Goal: Information Seeking & Learning: Find specific fact

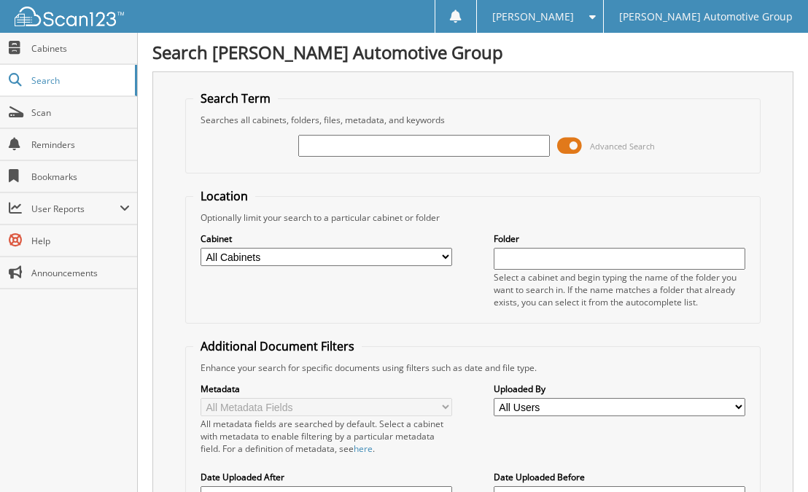
click at [411, 144] on input "text" at bounding box center [424, 146] width 252 height 22
type input "SJT657A"
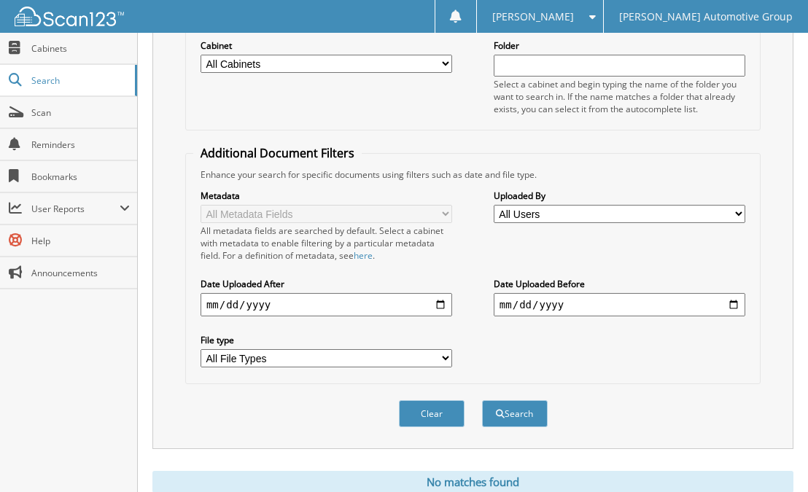
scroll to position [246, 0]
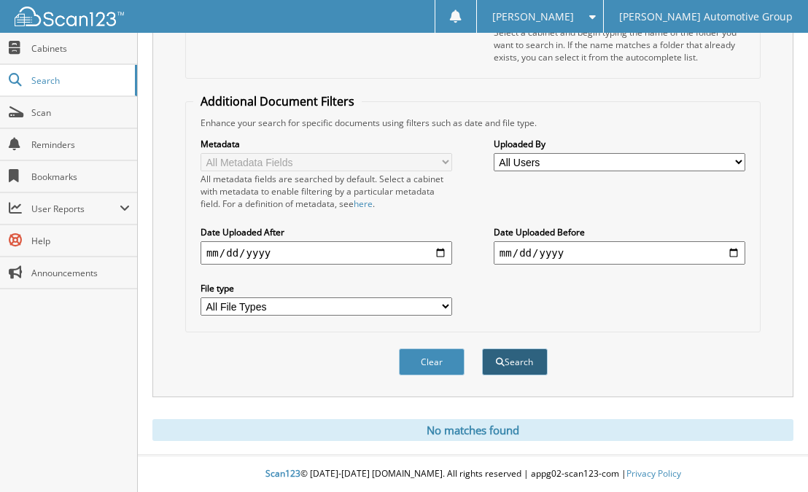
click at [513, 365] on button "Search" at bounding box center [515, 362] width 66 height 27
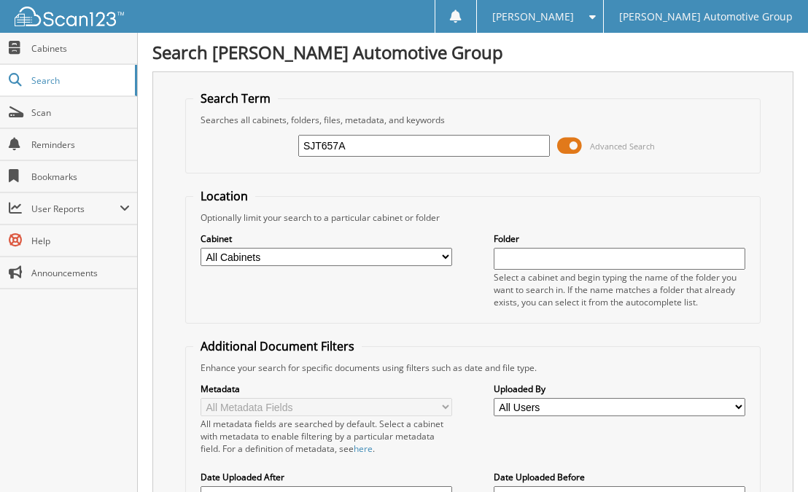
click at [580, 144] on span at bounding box center [569, 146] width 25 height 22
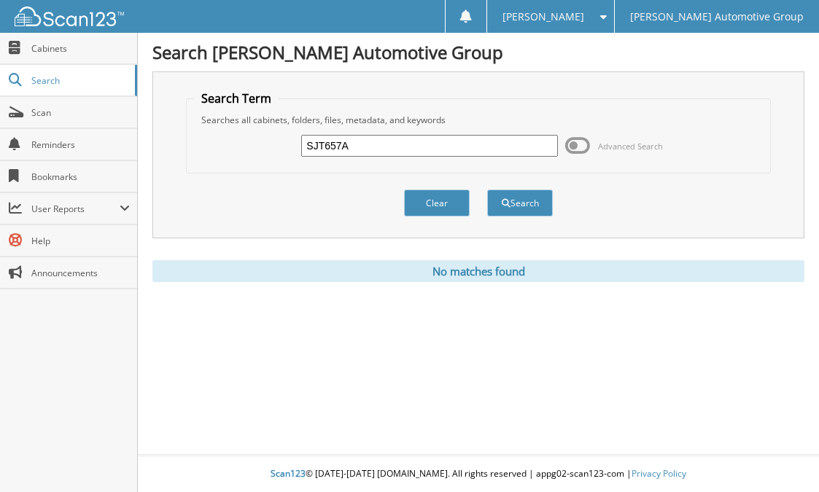
click at [358, 145] on input "SJT657A" at bounding box center [429, 146] width 256 height 22
type input "SJT657"
click at [487, 190] on button "Search" at bounding box center [520, 203] width 66 height 27
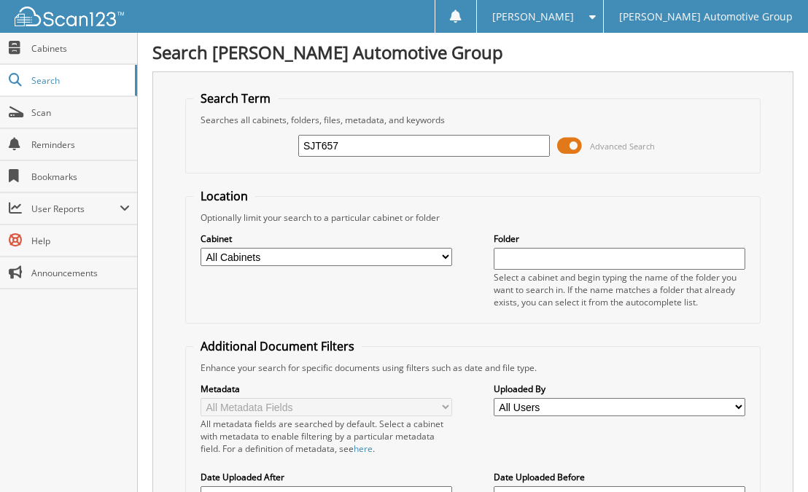
click at [571, 144] on span at bounding box center [569, 146] width 25 height 22
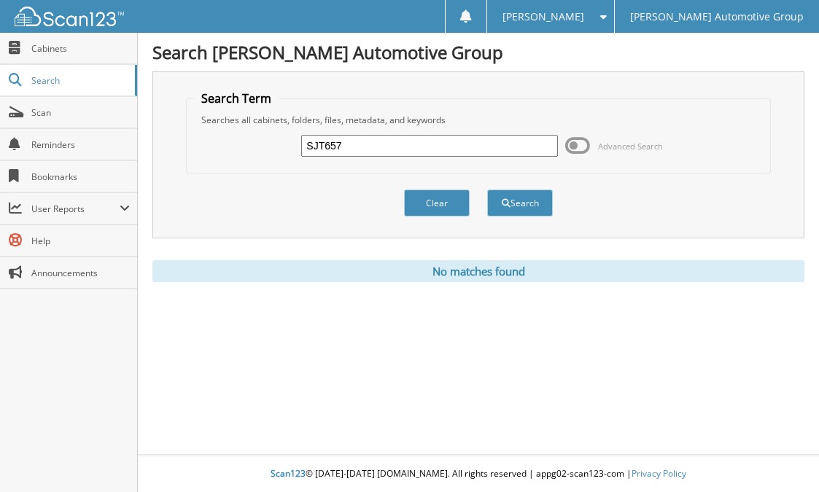
click at [367, 144] on input "SJT657" at bounding box center [429, 146] width 256 height 22
type input "S"
type input "[PERSON_NAME]"
click at [487, 190] on button "Search" at bounding box center [520, 203] width 66 height 27
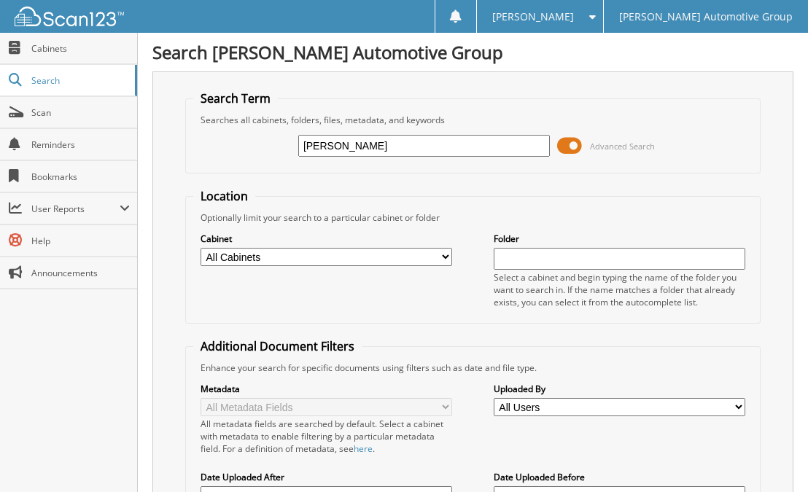
click at [581, 146] on span at bounding box center [569, 146] width 25 height 22
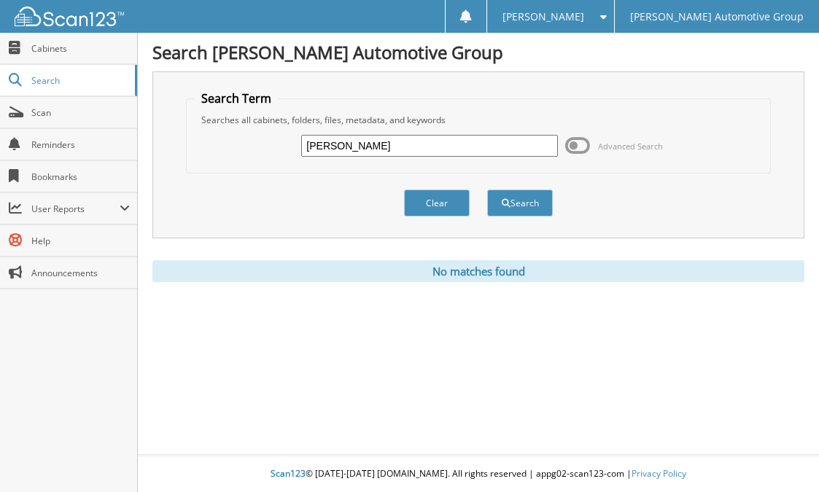
drag, startPoint x: 401, startPoint y: 147, endPoint x: 352, endPoint y: 144, distance: 49.0
click at [352, 144] on input "[PERSON_NAME]" at bounding box center [429, 146] width 256 height 22
type input "[PERSON_NAME]"
click at [487, 190] on button "Search" at bounding box center [520, 203] width 66 height 27
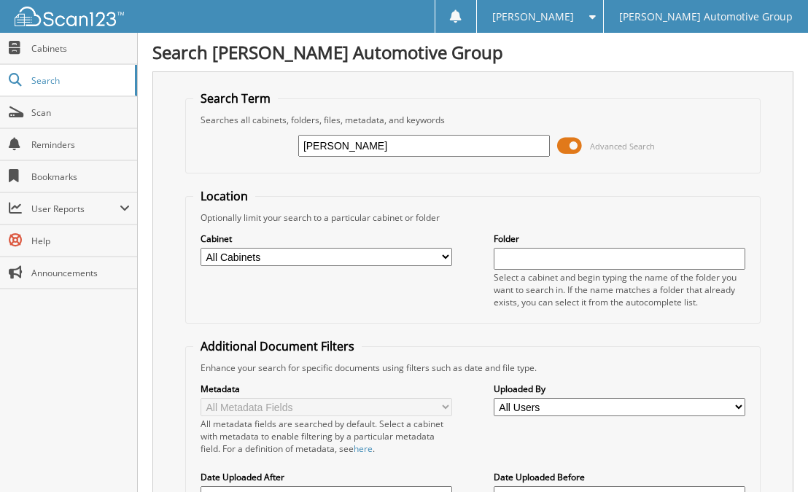
click at [566, 144] on span at bounding box center [569, 146] width 25 height 22
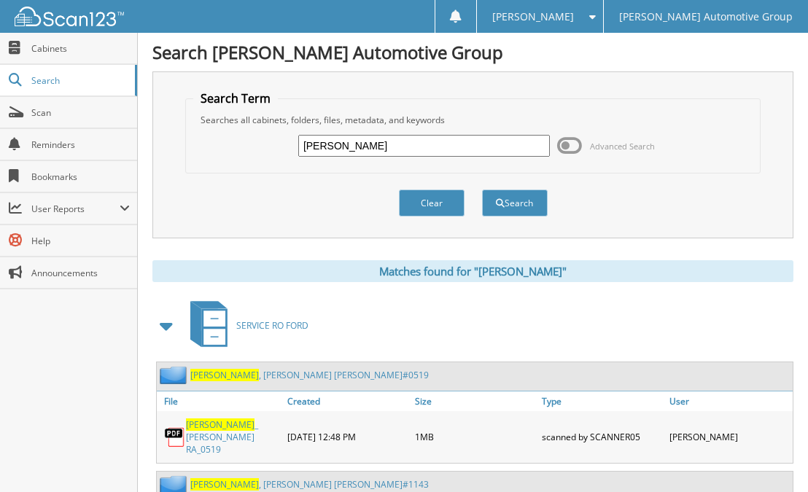
click at [166, 327] on span at bounding box center [167, 326] width 20 height 26
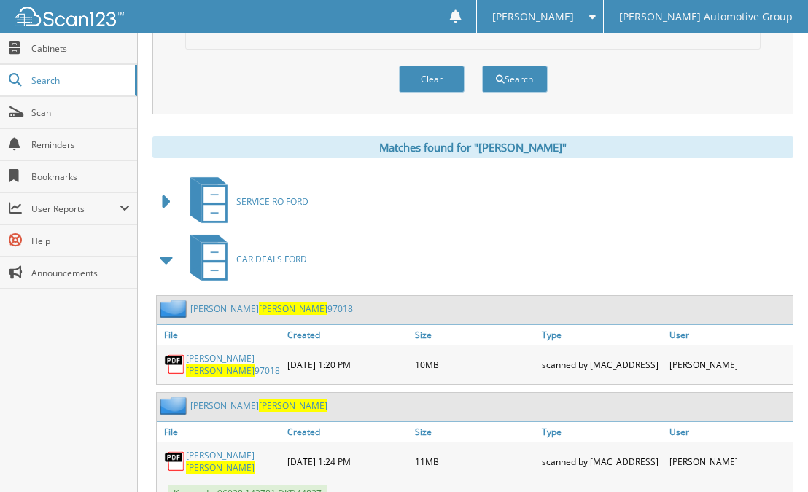
scroll to position [219, 0]
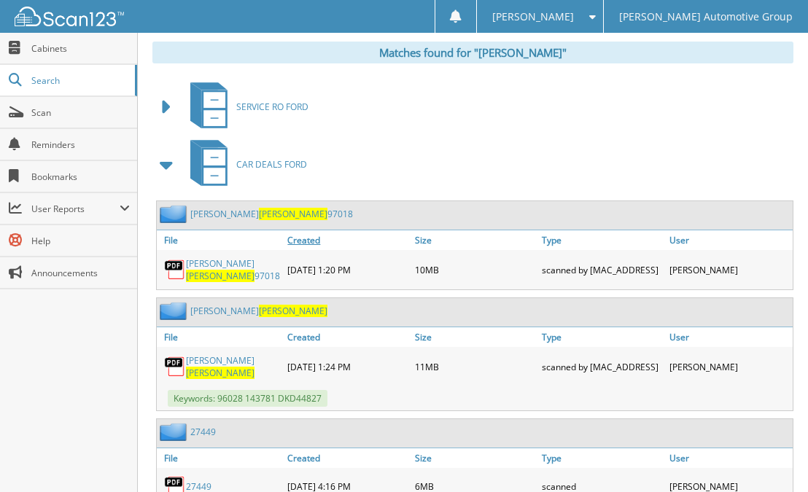
click at [304, 241] on link "Created" at bounding box center [347, 240] width 127 height 20
click at [483, 154] on div "CAR DEALS FORD" at bounding box center [472, 165] width 641 height 58
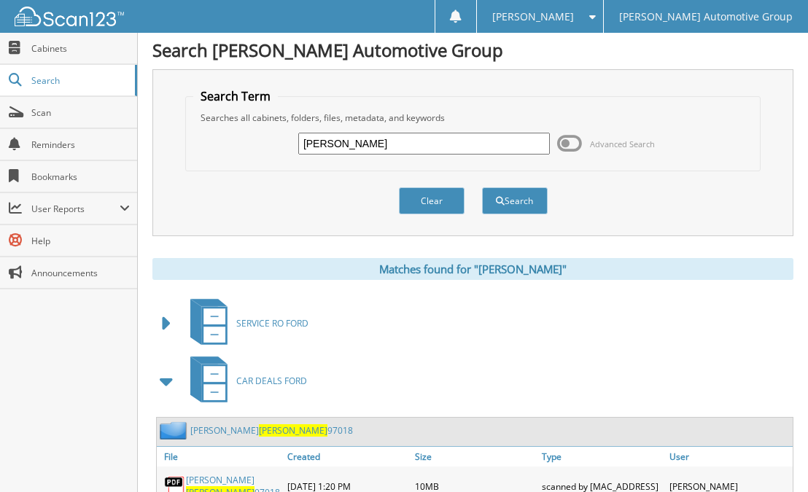
scroll to position [0, 0]
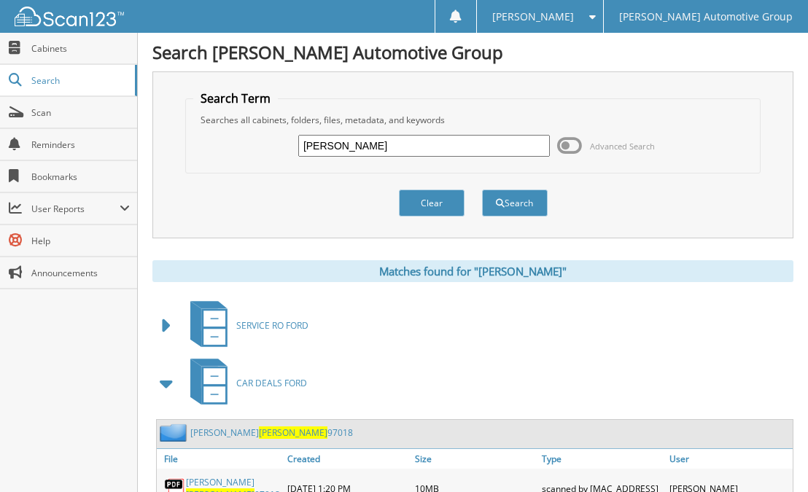
click at [581, 144] on span at bounding box center [569, 146] width 25 height 22
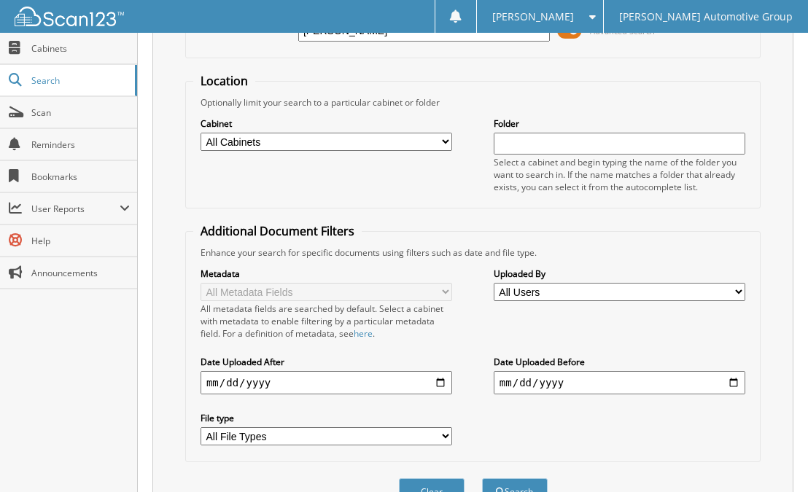
scroll to position [219, 0]
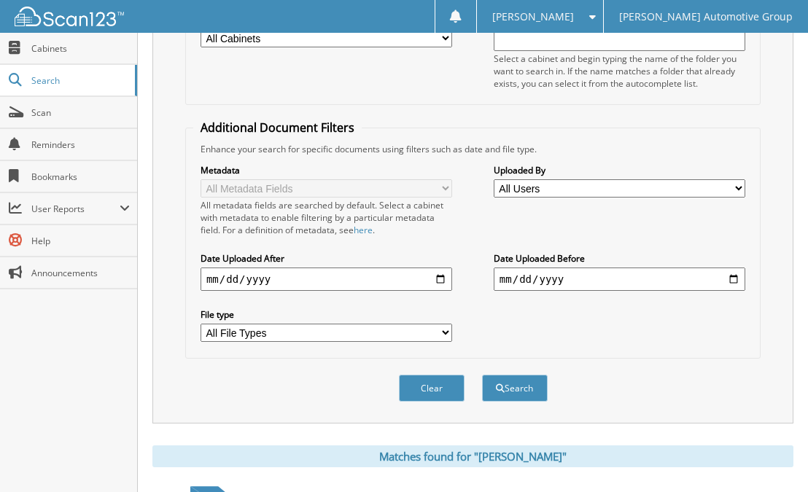
click at [443, 281] on input "date" at bounding box center [327, 279] width 252 height 23
type input "2025-08-01"
click at [521, 389] on button "Search" at bounding box center [515, 388] width 66 height 27
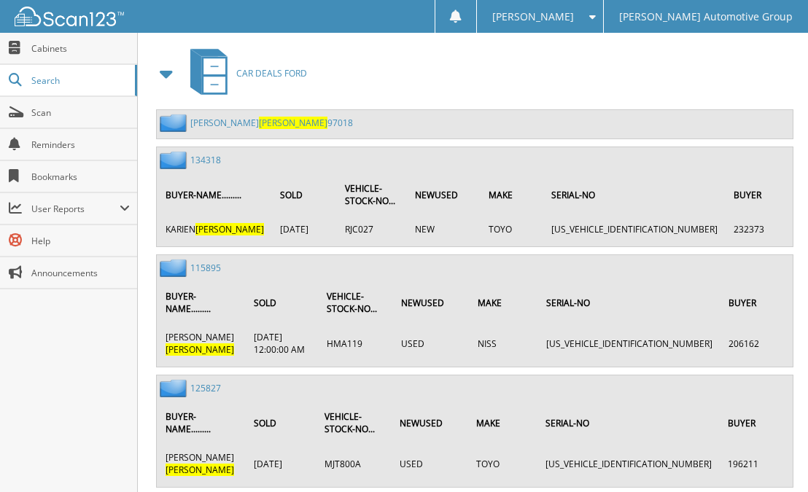
scroll to position [219, 0]
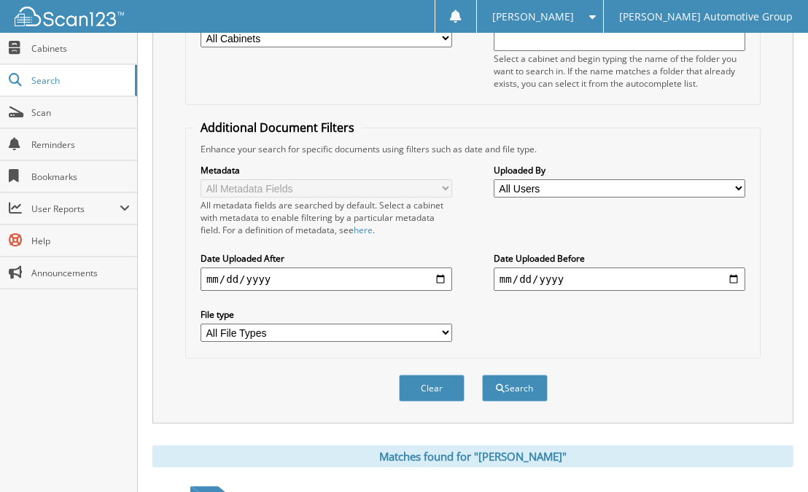
click at [576, 277] on input "date" at bounding box center [620, 279] width 252 height 23
click at [737, 278] on input "date" at bounding box center [620, 279] width 252 height 23
type input "2025-09-12"
click at [261, 336] on select "All File Types LNK PDF" at bounding box center [327, 333] width 252 height 18
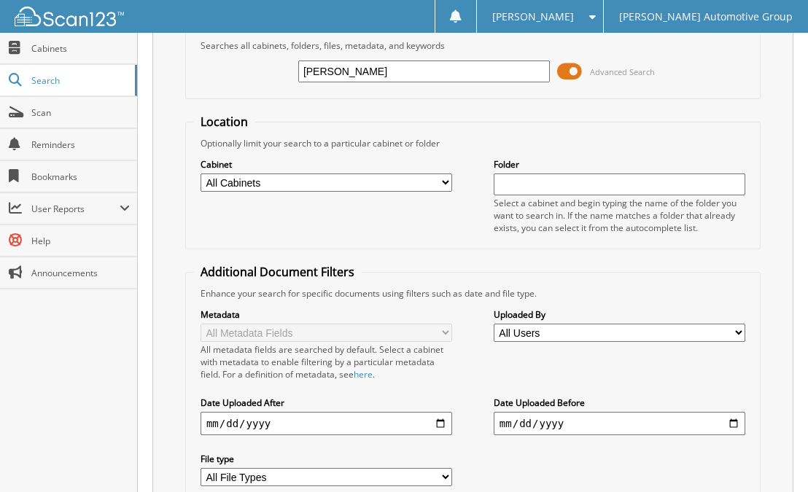
scroll to position [73, 0]
click at [341, 186] on select "All Cabinets CAR DEALS FORD CAR DEALS HYU PARTS FORD PARTS HYU SERVICE RO FORD …" at bounding box center [327, 184] width 252 height 18
select select "20645"
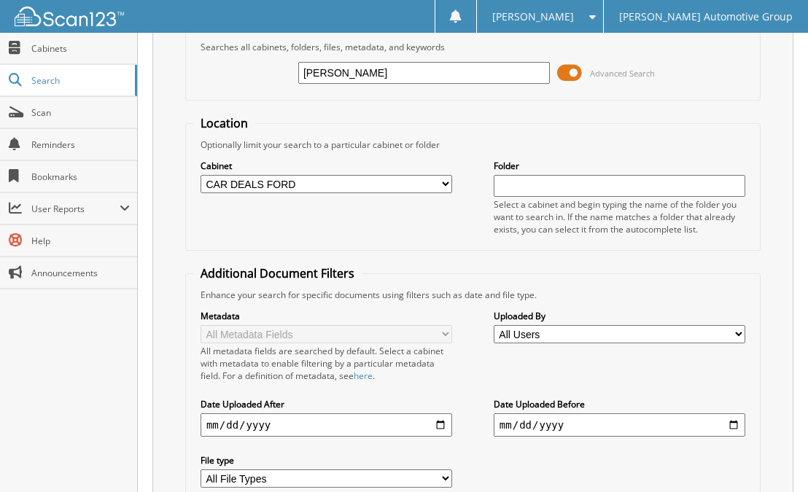
click at [201, 175] on select "All Cabinets CAR DEALS FORD CAR DEALS HYU PARTS FORD PARTS HYU SERVICE RO FORD …" at bounding box center [327, 184] width 252 height 18
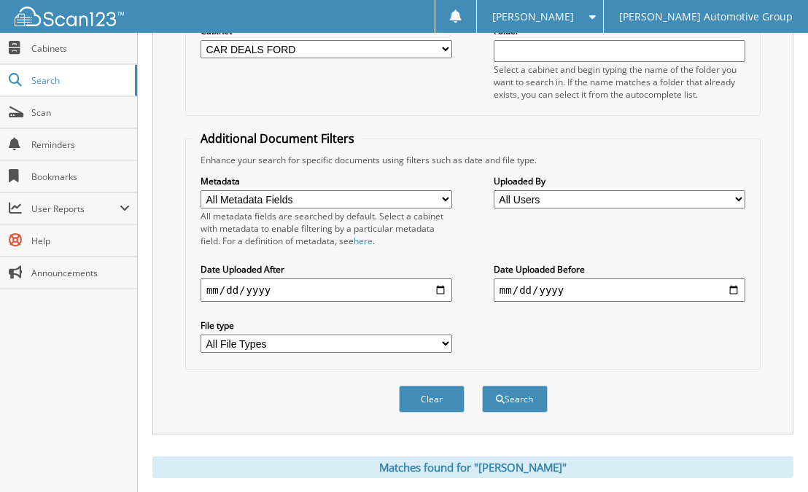
scroll to position [219, 0]
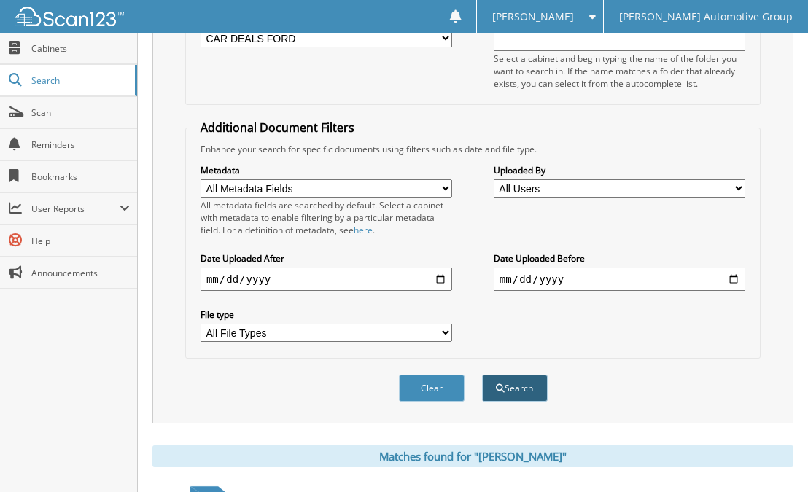
click at [524, 384] on button "Search" at bounding box center [515, 388] width 66 height 27
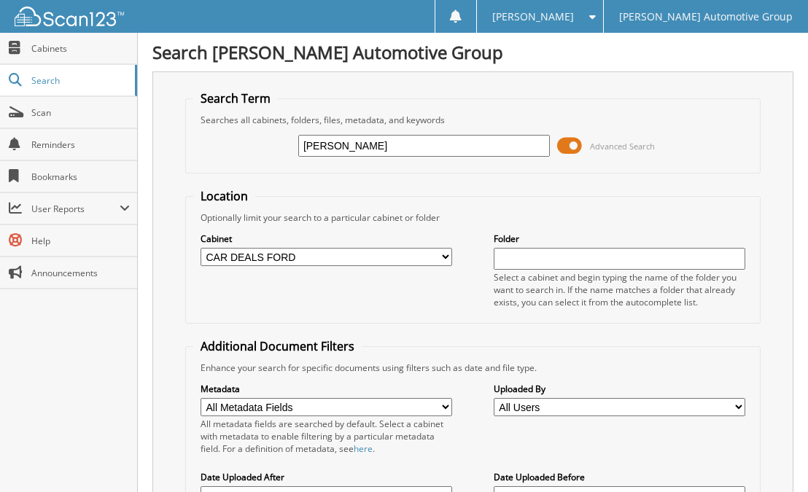
click at [579, 143] on span at bounding box center [569, 146] width 25 height 22
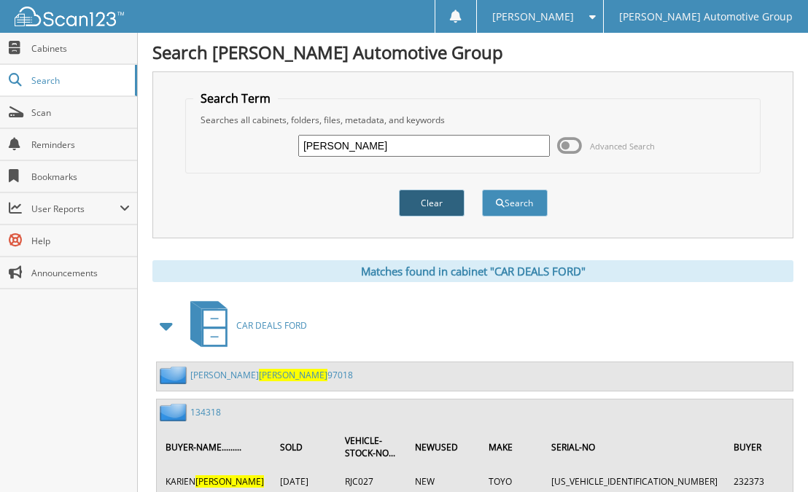
click at [435, 203] on button "Clear" at bounding box center [432, 203] width 66 height 27
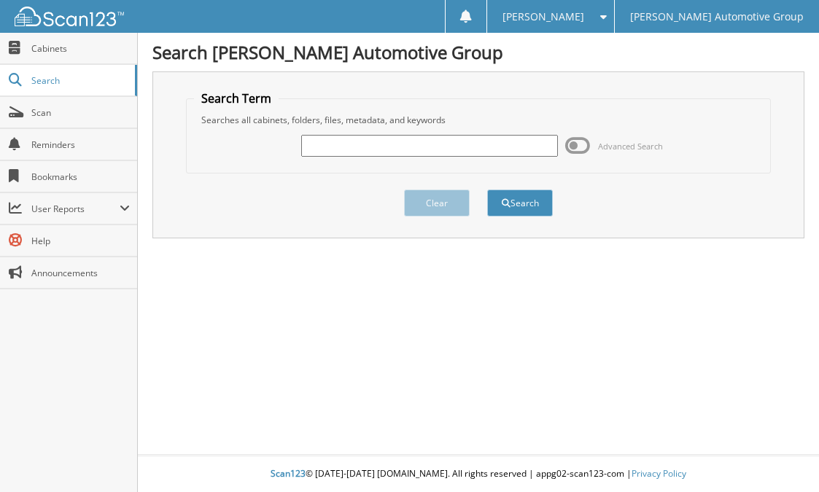
click at [340, 143] on input "text" at bounding box center [429, 146] width 256 height 22
type input "245691"
click at [522, 203] on button "Search" at bounding box center [520, 203] width 66 height 27
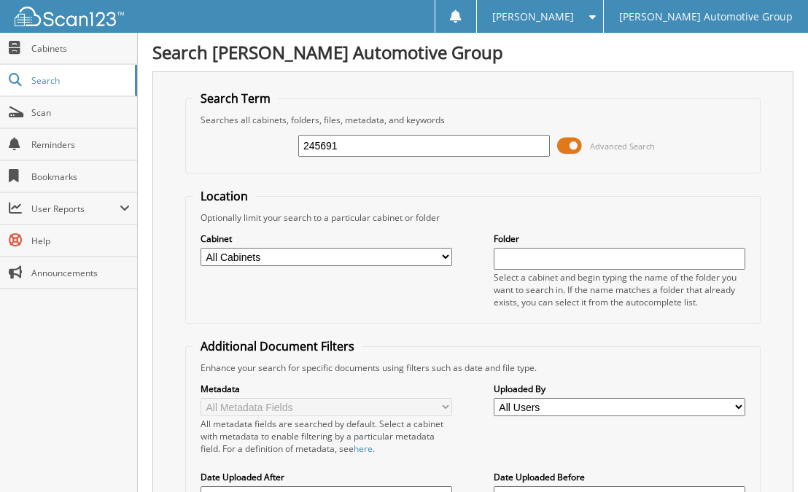
click at [576, 140] on span at bounding box center [569, 146] width 25 height 22
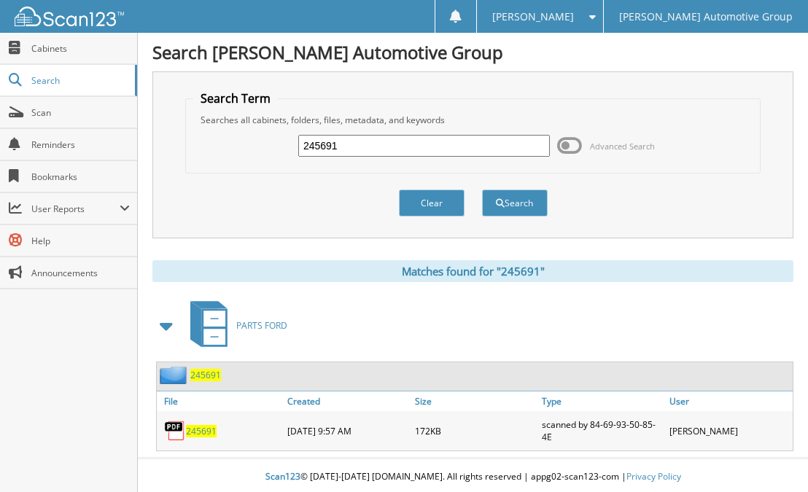
scroll to position [3, 0]
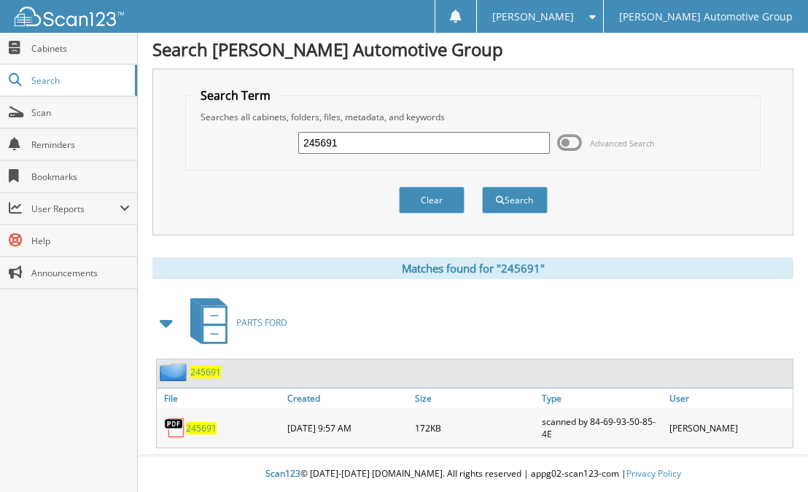
drag, startPoint x: 352, startPoint y: 138, endPoint x: 254, endPoint y: 144, distance: 97.9
click at [254, 144] on div "245691 Advanced Search" at bounding box center [472, 142] width 559 height 39
click at [429, 205] on button "Clear" at bounding box center [432, 200] width 66 height 27
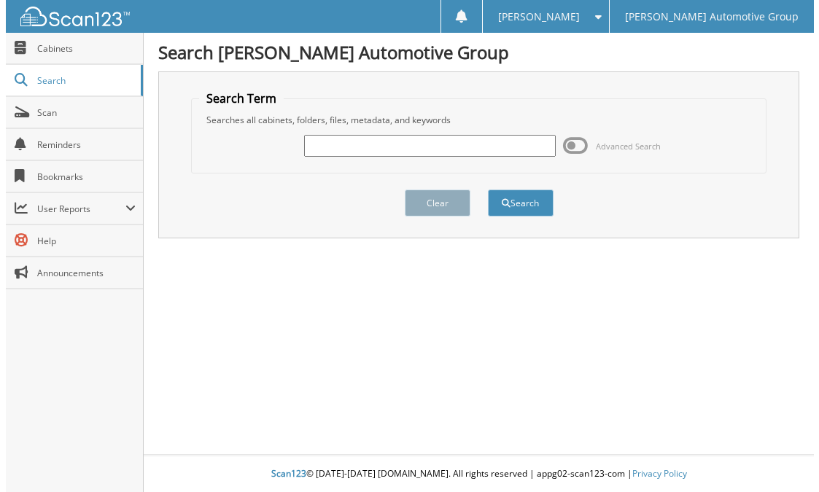
scroll to position [0, 0]
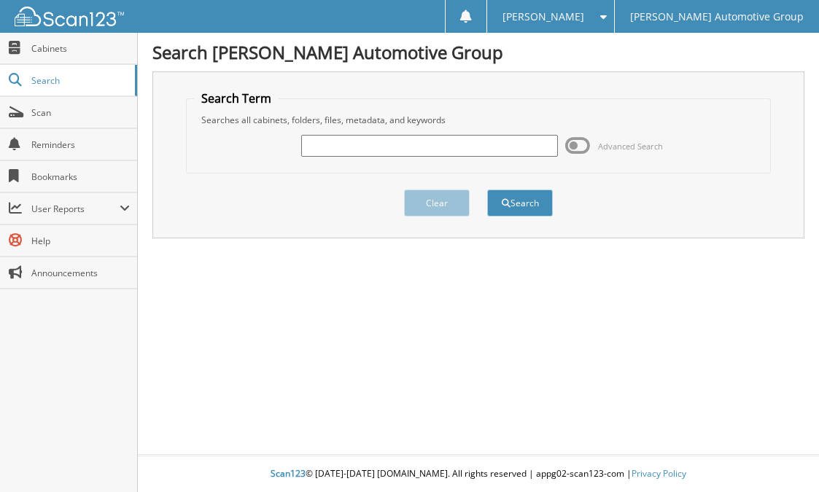
click at [477, 151] on input "text" at bounding box center [429, 146] width 256 height 22
type input "LAUREN WILSON"
click at [487, 190] on button "Search" at bounding box center [520, 203] width 66 height 27
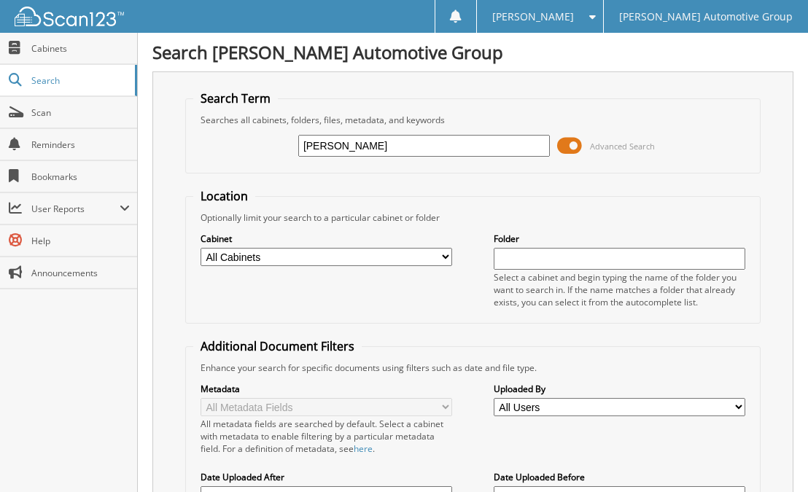
click at [561, 151] on span at bounding box center [569, 146] width 25 height 22
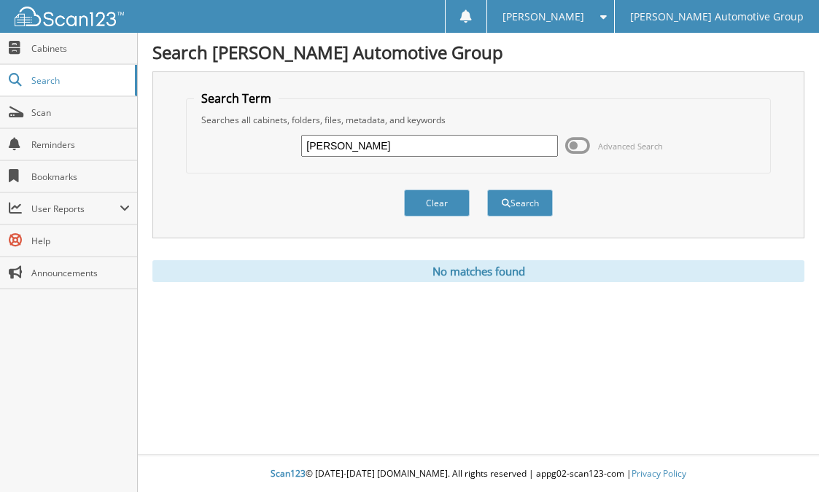
click at [354, 150] on input "[PERSON_NAME]" at bounding box center [429, 146] width 256 height 22
type input "LAUREN JANE WILSON"
click at [487, 190] on button "Search" at bounding box center [520, 203] width 66 height 27
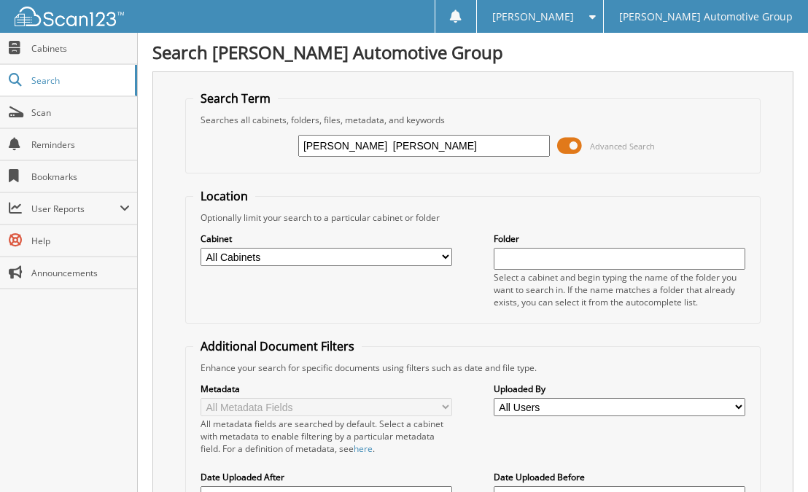
click at [569, 150] on span at bounding box center [569, 146] width 25 height 22
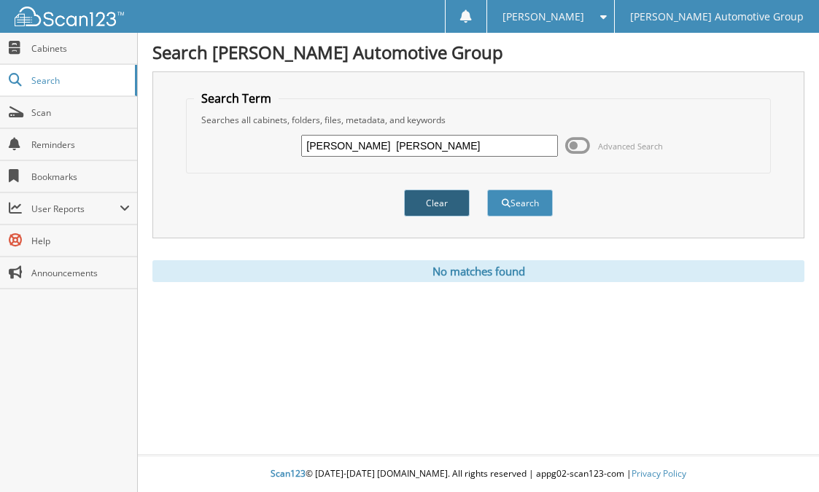
click at [418, 197] on button "Clear" at bounding box center [437, 203] width 66 height 27
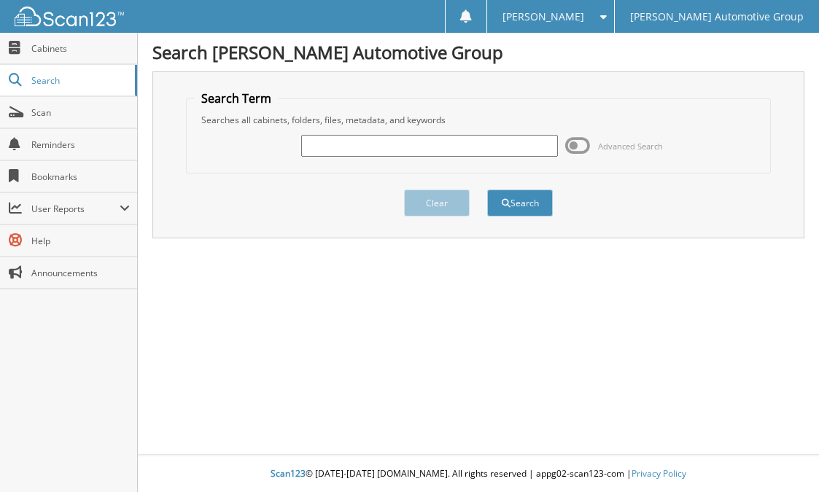
click at [433, 141] on input "text" at bounding box center [429, 146] width 256 height 22
type input "[PERSON_NAME]"
click at [487, 190] on button "Search" at bounding box center [520, 203] width 66 height 27
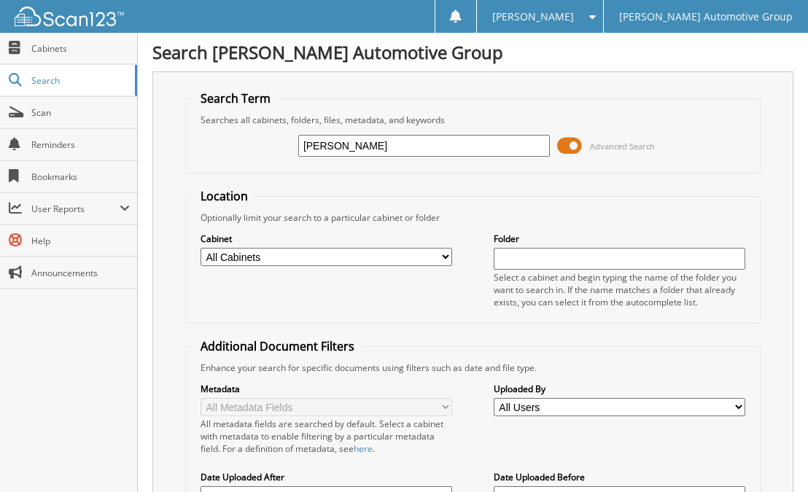
click at [570, 144] on span at bounding box center [569, 146] width 25 height 22
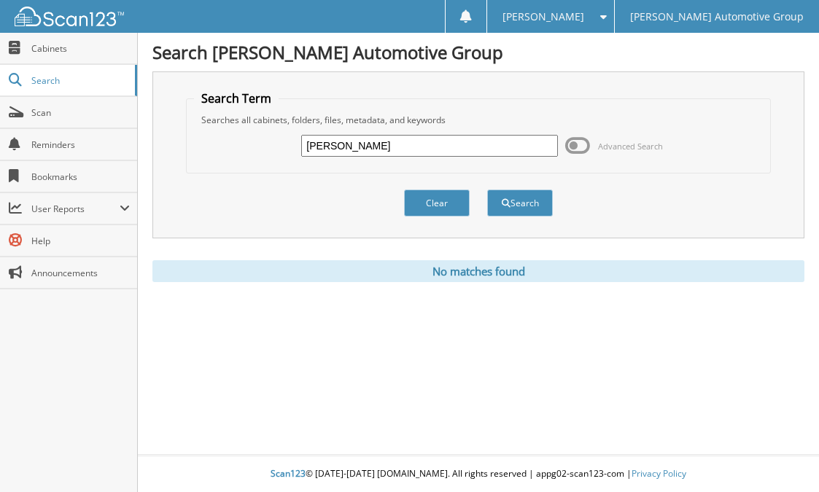
drag, startPoint x: 378, startPoint y: 142, endPoint x: 267, endPoint y: 150, distance: 111.1
click at [265, 148] on div "[PERSON_NAME] Advanced Search" at bounding box center [479, 145] width 570 height 39
type input "LSFT357"
click at [487, 190] on button "Search" at bounding box center [520, 203] width 66 height 27
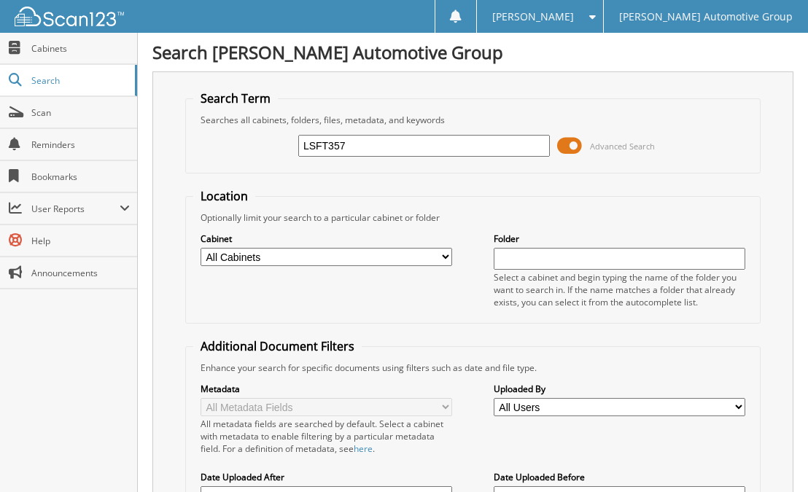
click at [568, 144] on span at bounding box center [569, 146] width 25 height 22
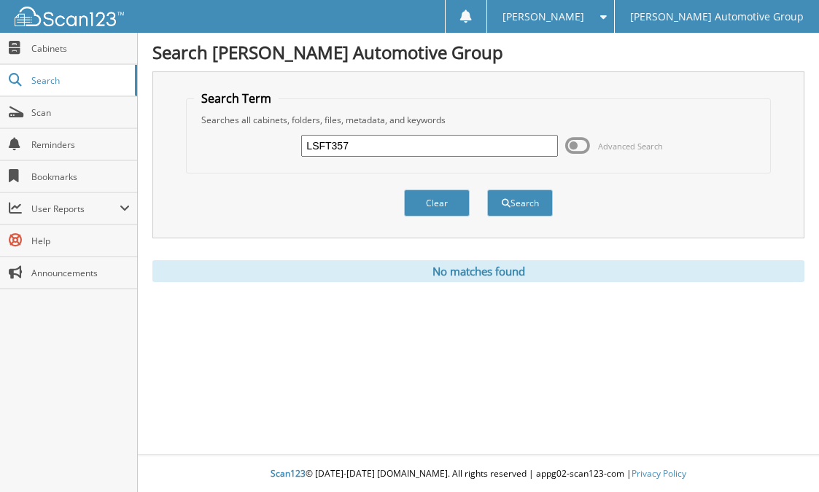
drag, startPoint x: 373, startPoint y: 140, endPoint x: 250, endPoint y: 140, distance: 122.5
click at [250, 140] on div "LSFT357 Advanced Search" at bounding box center [479, 145] width 570 height 39
type input "SHT441"
click at [487, 190] on button "Search" at bounding box center [520, 203] width 66 height 27
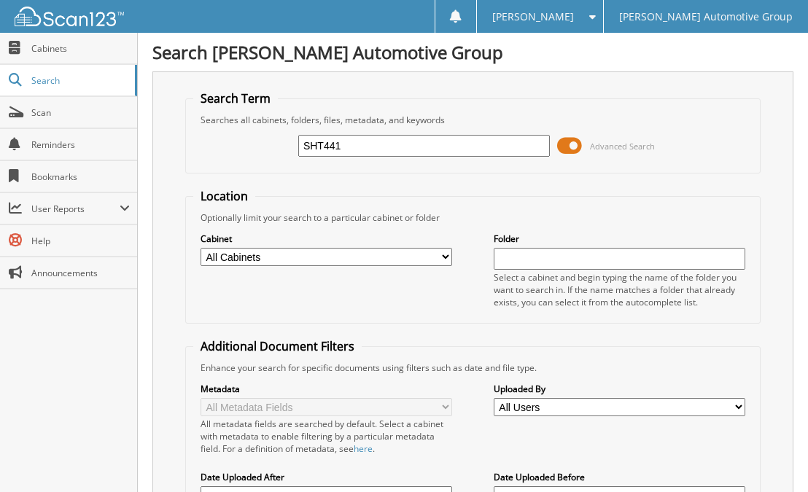
click at [584, 146] on span "Advanced Search" at bounding box center [606, 146] width 98 height 22
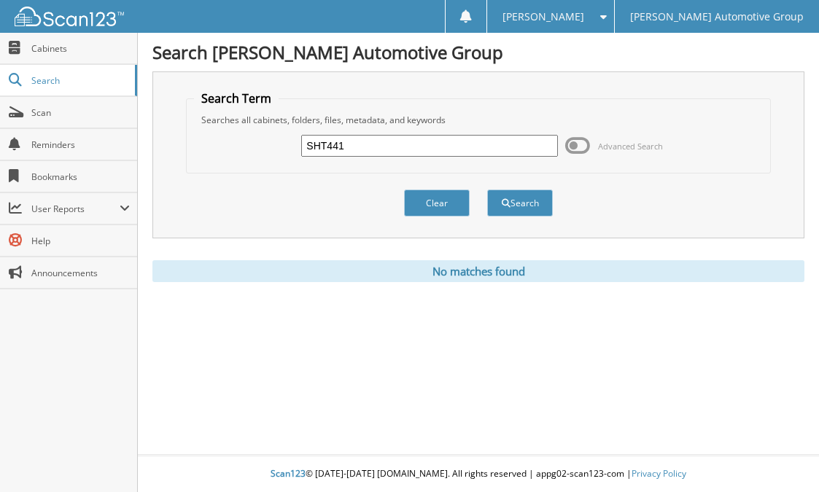
click at [361, 149] on input "SHT441" at bounding box center [429, 146] width 256 height 22
type input "S"
type input "[PERSON_NAME]"
click at [487, 190] on button "Search" at bounding box center [520, 203] width 66 height 27
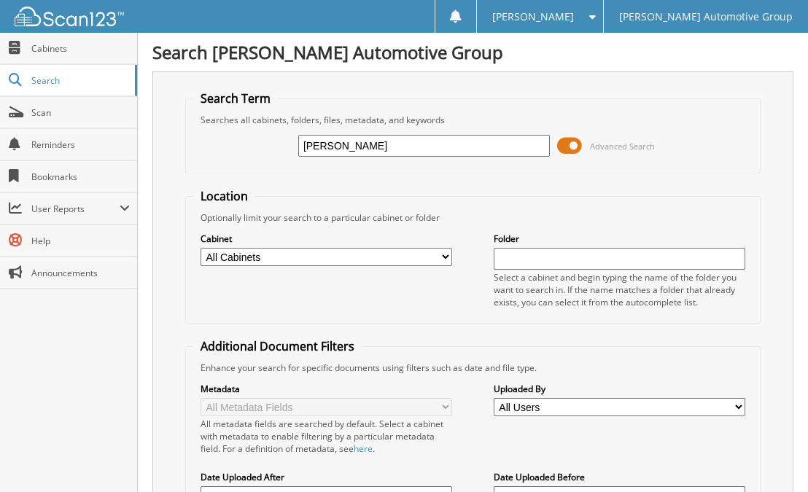
click at [581, 143] on span at bounding box center [569, 146] width 25 height 22
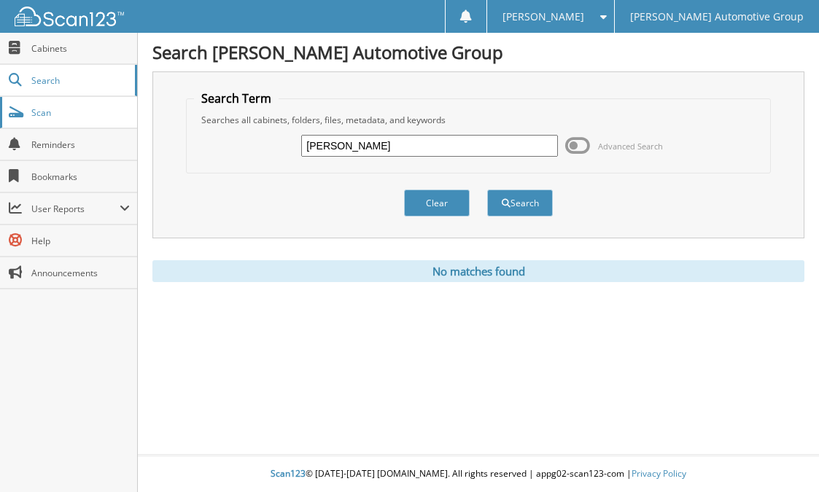
click at [88, 112] on span "Scan" at bounding box center [80, 112] width 98 height 12
